Goal: Transaction & Acquisition: Purchase product/service

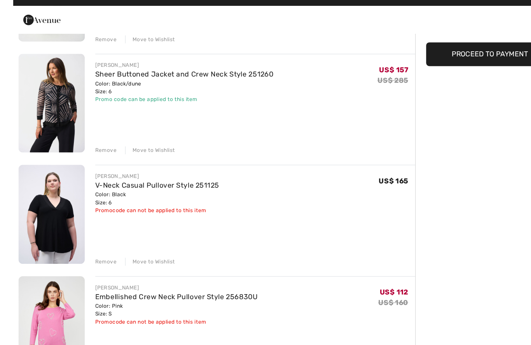
scroll to position [148, 0]
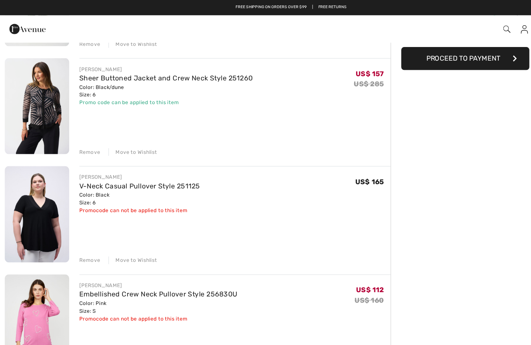
click at [85, 237] on div "Remove" at bounding box center [82, 236] width 19 height 7
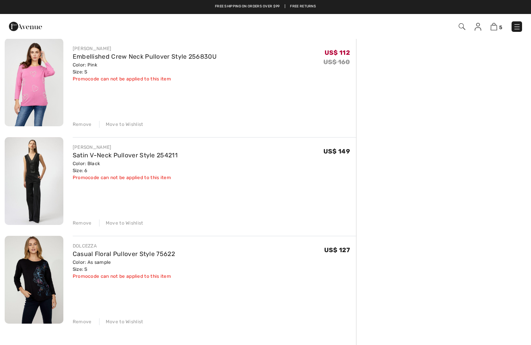
scroll to position [273, 0]
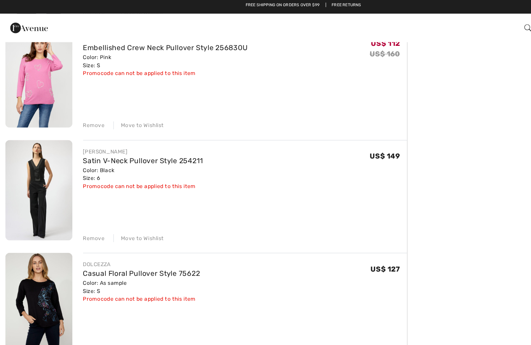
click at [87, 207] on div "Remove" at bounding box center [82, 210] width 19 height 7
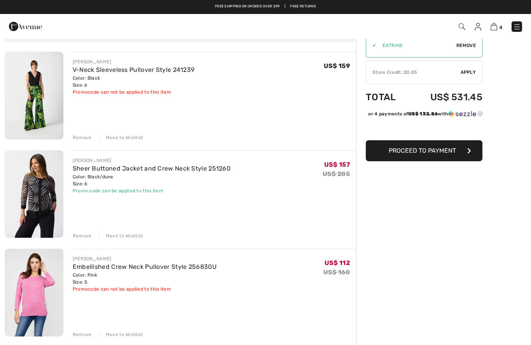
scroll to position [50, 0]
click at [38, 94] on img at bounding box center [34, 96] width 59 height 88
click at [28, 91] on img at bounding box center [34, 96] width 59 height 88
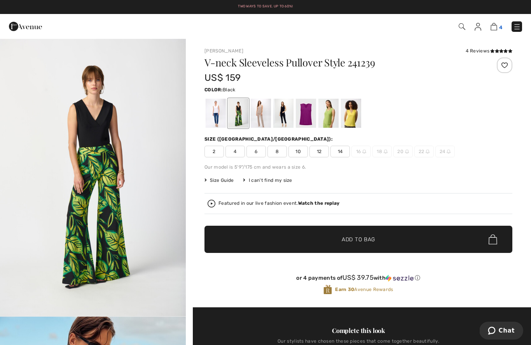
click at [498, 22] on link "4" at bounding box center [496, 26] width 12 height 9
click at [493, 25] on img at bounding box center [493, 26] width 7 height 7
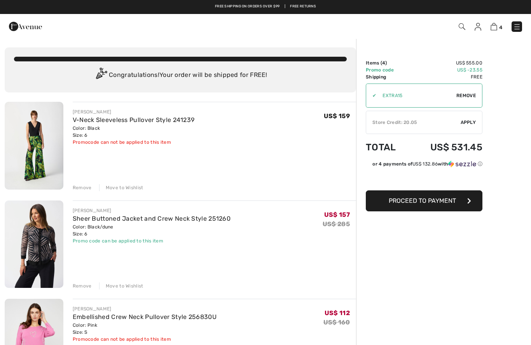
click at [86, 184] on div "Remove" at bounding box center [82, 187] width 19 height 7
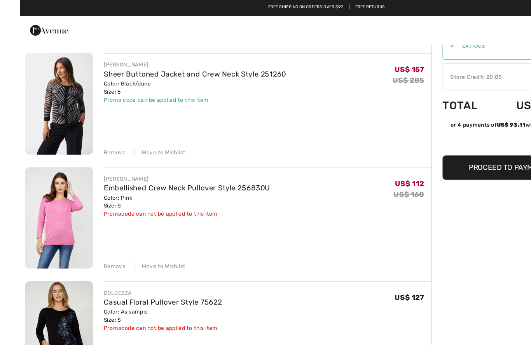
scroll to position [53, 0]
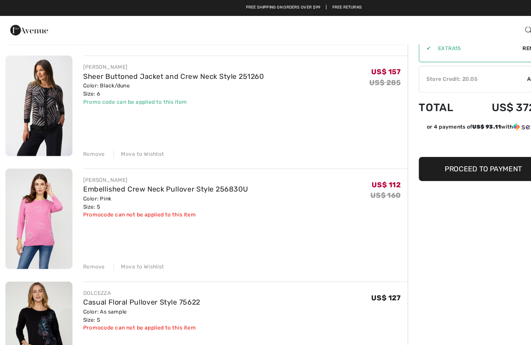
click at [47, 91] on img at bounding box center [34, 93] width 59 height 88
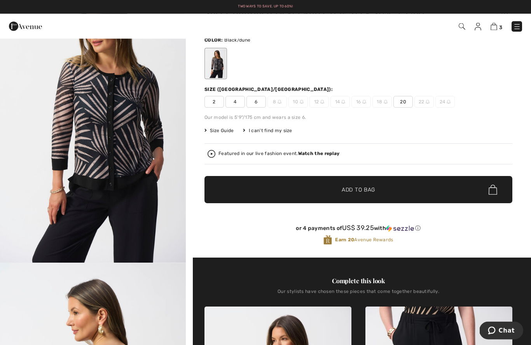
scroll to position [54, 0]
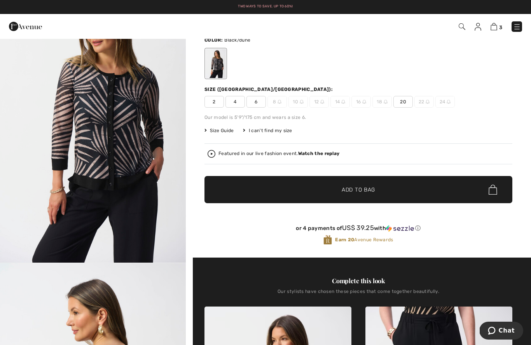
click at [322, 151] on strong "Watch the replay" at bounding box center [319, 153] width 42 height 5
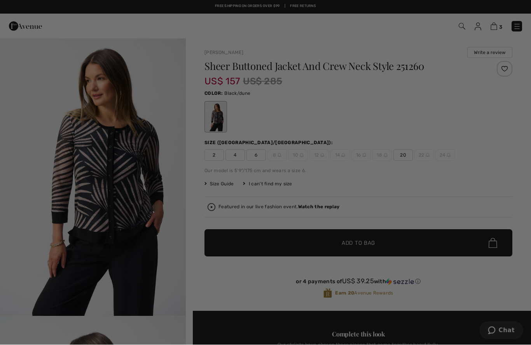
scroll to position [0, 0]
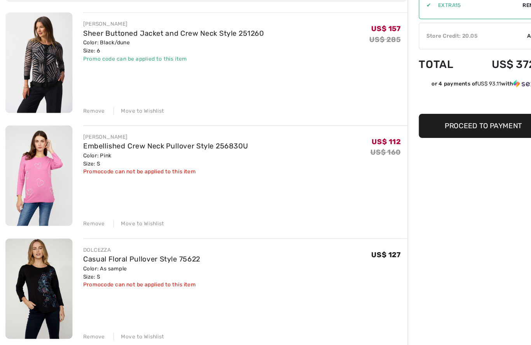
scroll to position [78, 0]
click at [40, 151] on img at bounding box center [34, 167] width 59 height 88
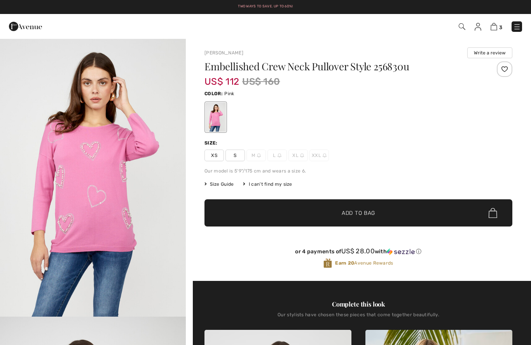
checkbox input "true"
click at [146, 217] on img "1 / 4" at bounding box center [93, 177] width 186 height 278
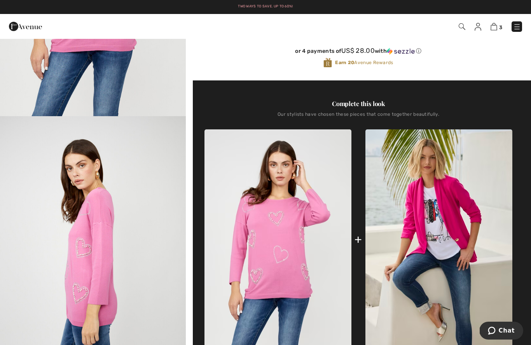
scroll to position [204, 0]
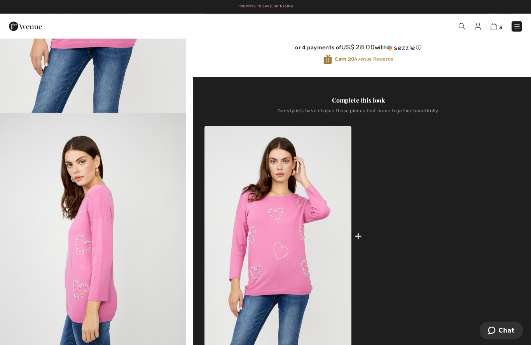
click at [463, 212] on img at bounding box center [438, 236] width 147 height 220
click at [467, 195] on img at bounding box center [438, 236] width 147 height 220
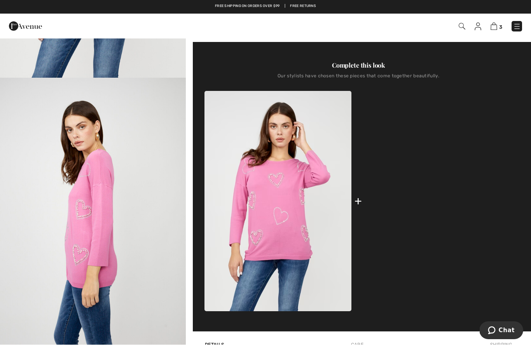
click at [447, 194] on img at bounding box center [438, 201] width 147 height 220
click at [454, 196] on img at bounding box center [438, 201] width 147 height 220
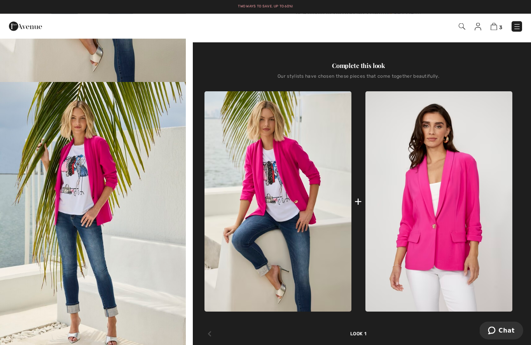
scroll to position [235, 0]
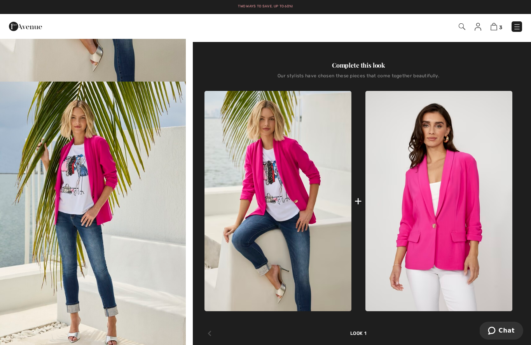
click at [121, 185] on img "2 / 7" at bounding box center [93, 221] width 186 height 278
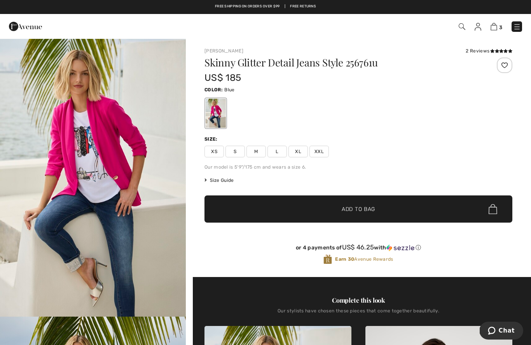
click at [218, 114] on div at bounding box center [215, 113] width 20 height 29
click at [219, 107] on div at bounding box center [215, 113] width 20 height 29
click at [495, 30] on img at bounding box center [493, 26] width 7 height 7
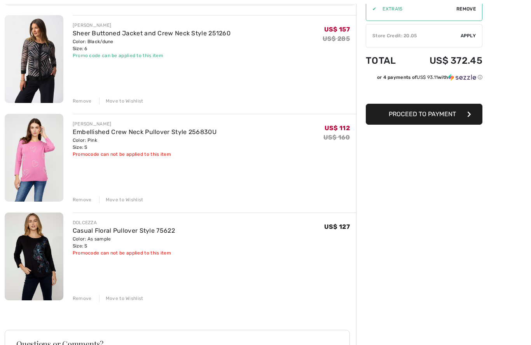
scroll to position [87, 0]
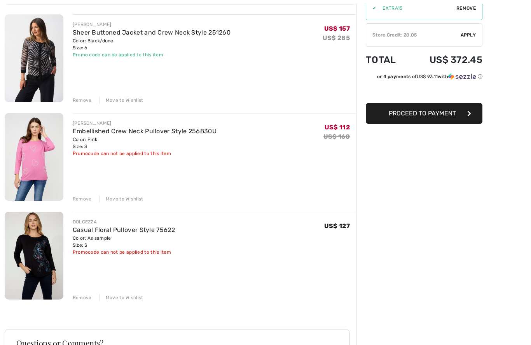
click at [57, 254] on img at bounding box center [34, 256] width 59 height 88
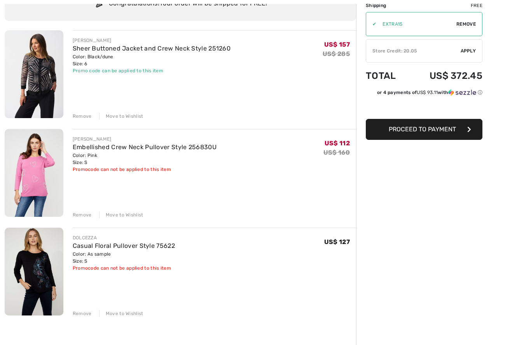
scroll to position [71, 0]
click at [449, 125] on button "Proceed to Payment" at bounding box center [423, 129] width 117 height 21
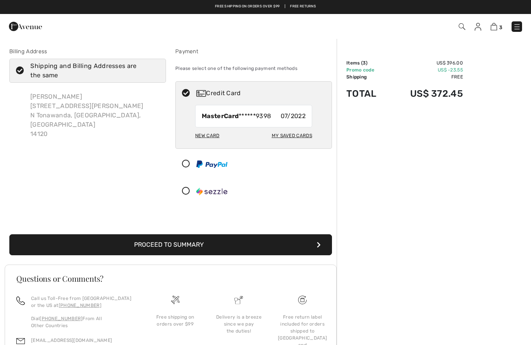
click at [211, 134] on div "New Card" at bounding box center [207, 135] width 24 height 13
radio input "true"
click at [205, 136] on div "New Card" at bounding box center [207, 135] width 24 height 13
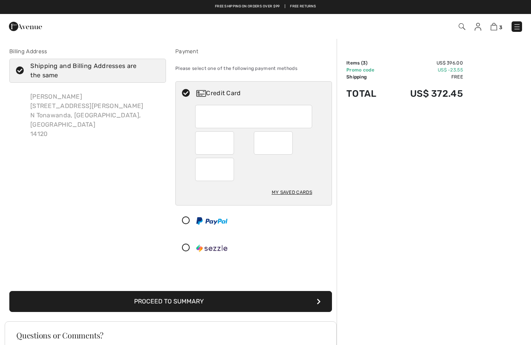
click at [297, 192] on div "My Saved Cards" at bounding box center [291, 192] width 40 height 13
radio input "true"
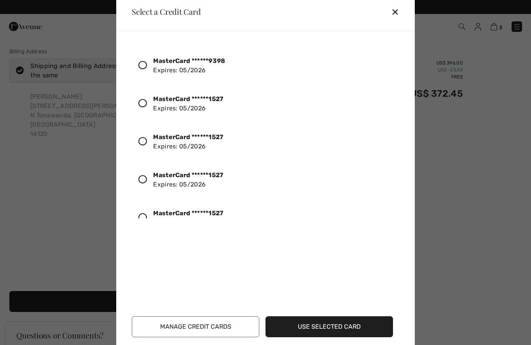
click at [146, 107] on icon at bounding box center [142, 103] width 9 height 9
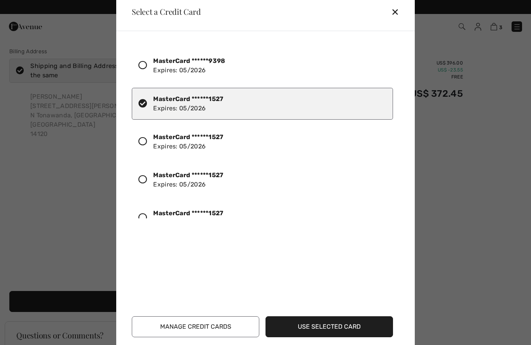
click at [357, 322] on button "Use Selected Card" at bounding box center [328, 326] width 127 height 21
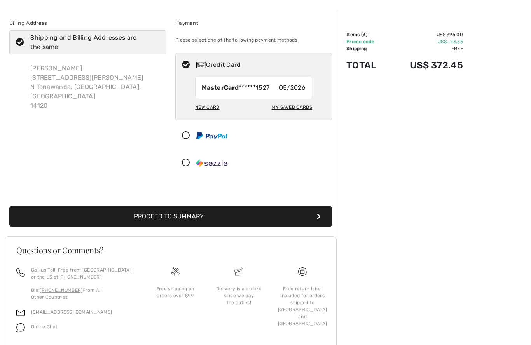
scroll to position [31, 0]
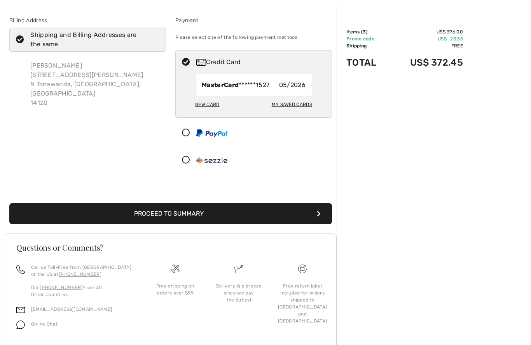
click at [196, 214] on button "Proceed to Summary" at bounding box center [170, 213] width 322 height 21
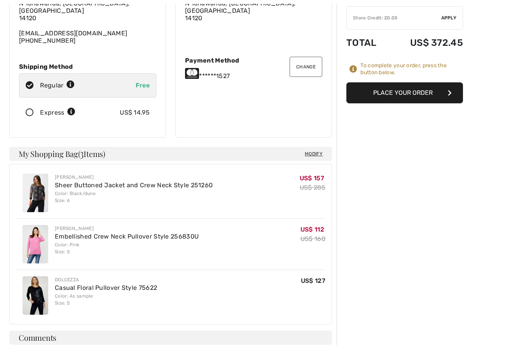
scroll to position [108, 0]
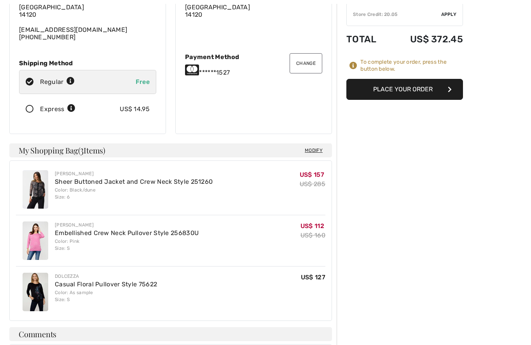
click at [414, 85] on button "Place Your Order" at bounding box center [404, 89] width 117 height 21
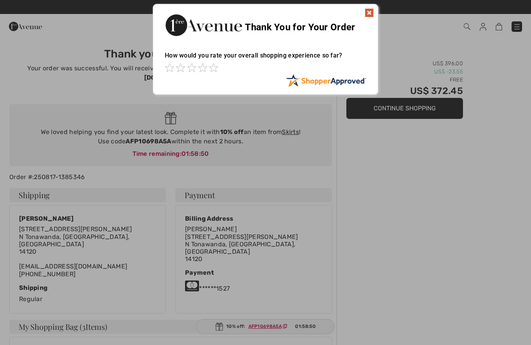
click at [369, 12] on img at bounding box center [368, 12] width 9 height 9
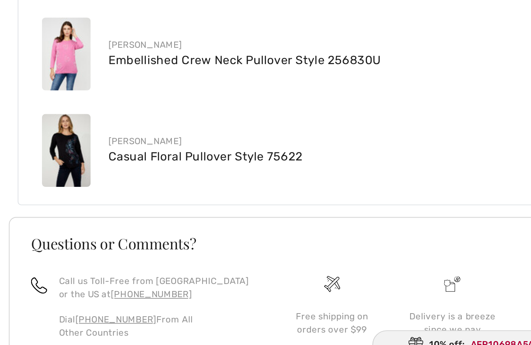
scroll to position [285, 0]
